Goal: Information Seeking & Learning: Learn about a topic

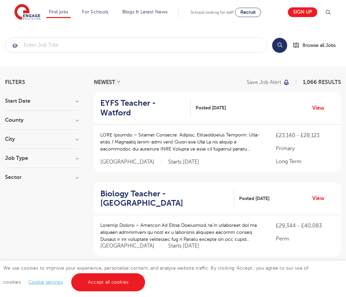
scroll to position [653, 0]
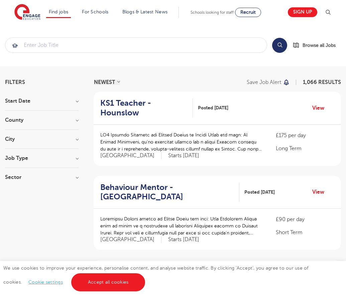
scroll to position [656, 0]
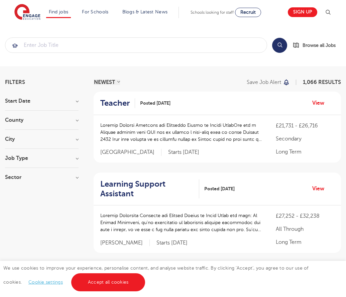
scroll to position [673, 0]
